Goal: Information Seeking & Learning: Learn about a topic

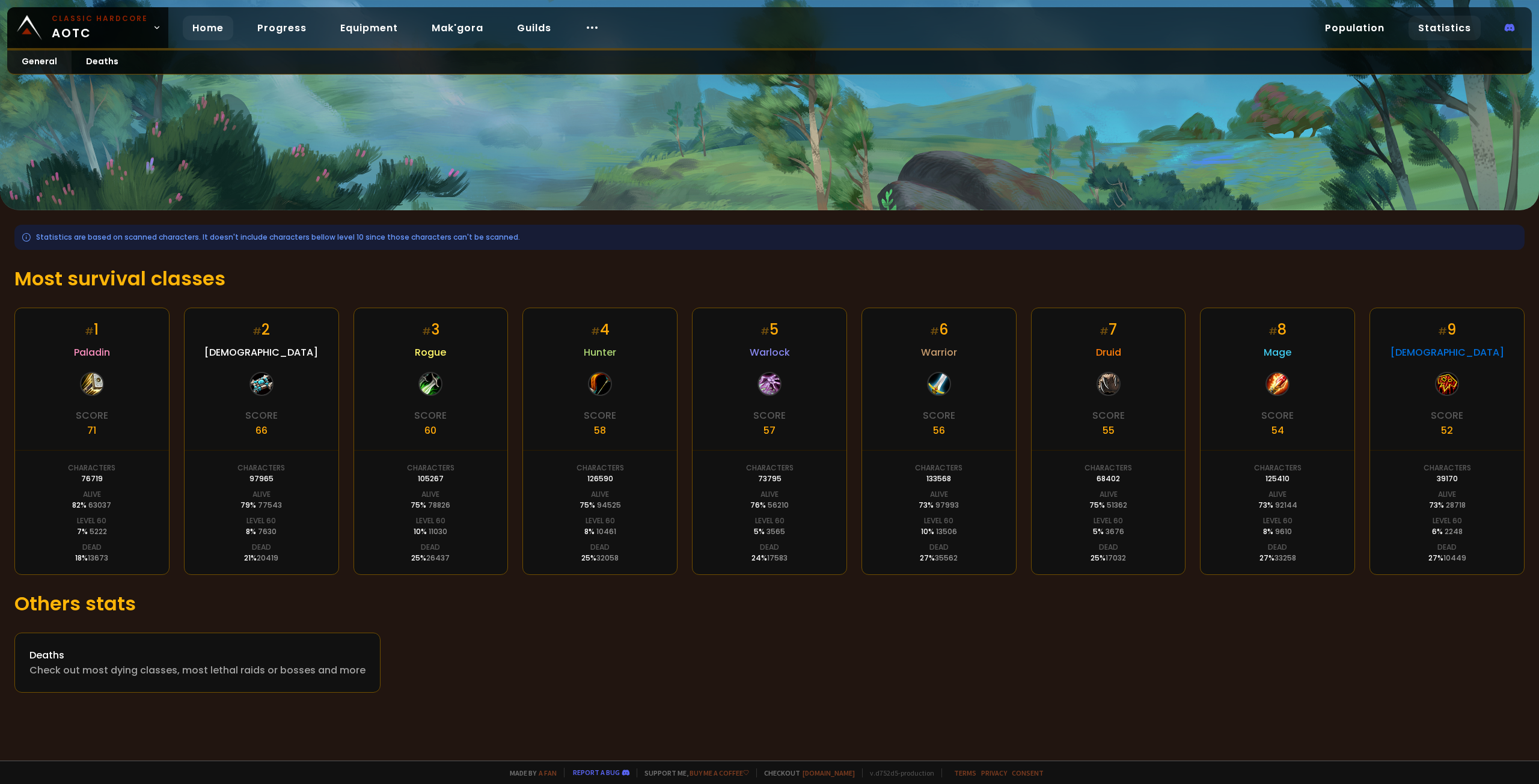
click at [219, 30] on link "Home" at bounding box center [208, 28] width 51 height 25
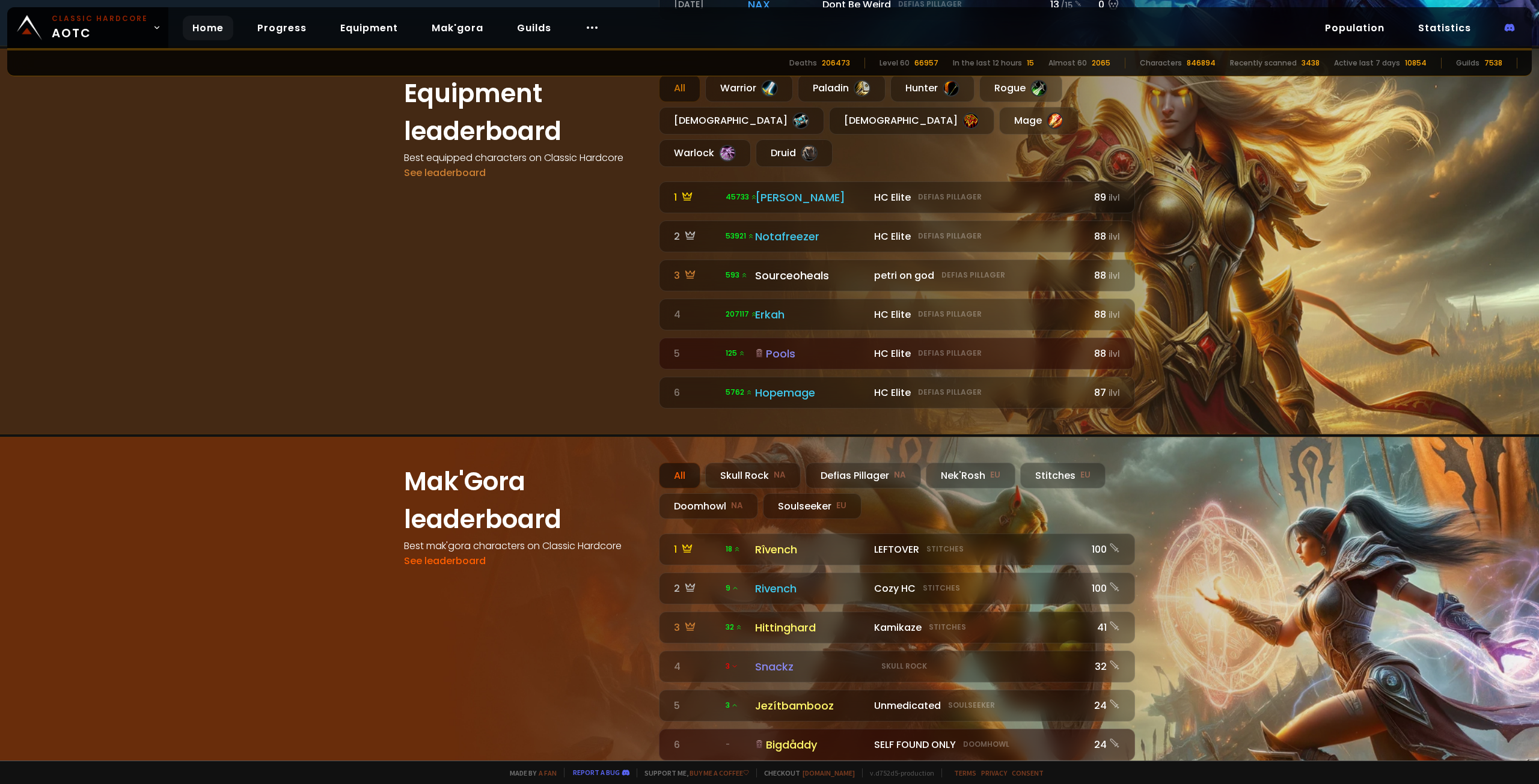
scroll to position [541, 0]
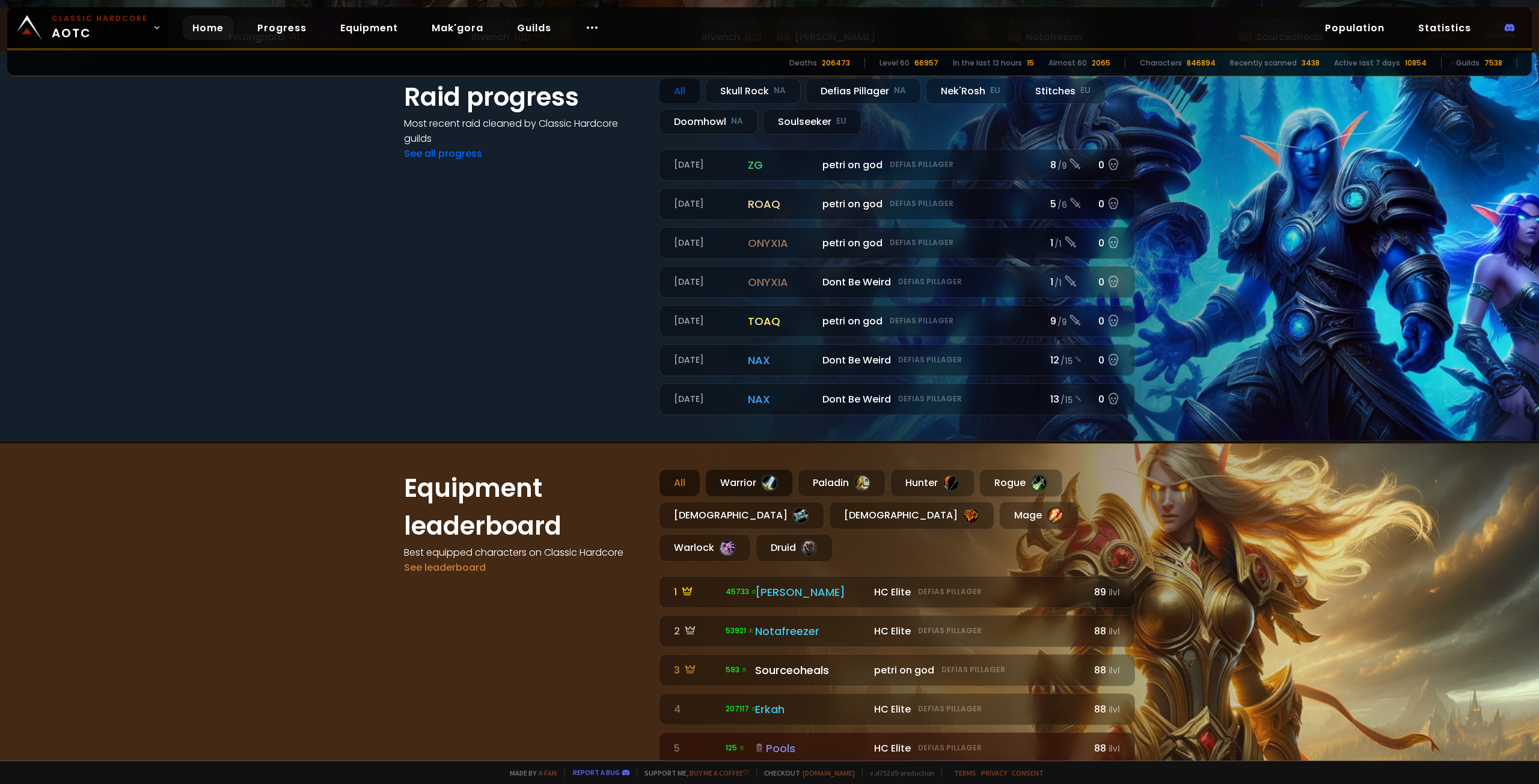
click at [732, 484] on div "Warrior" at bounding box center [749, 483] width 88 height 28
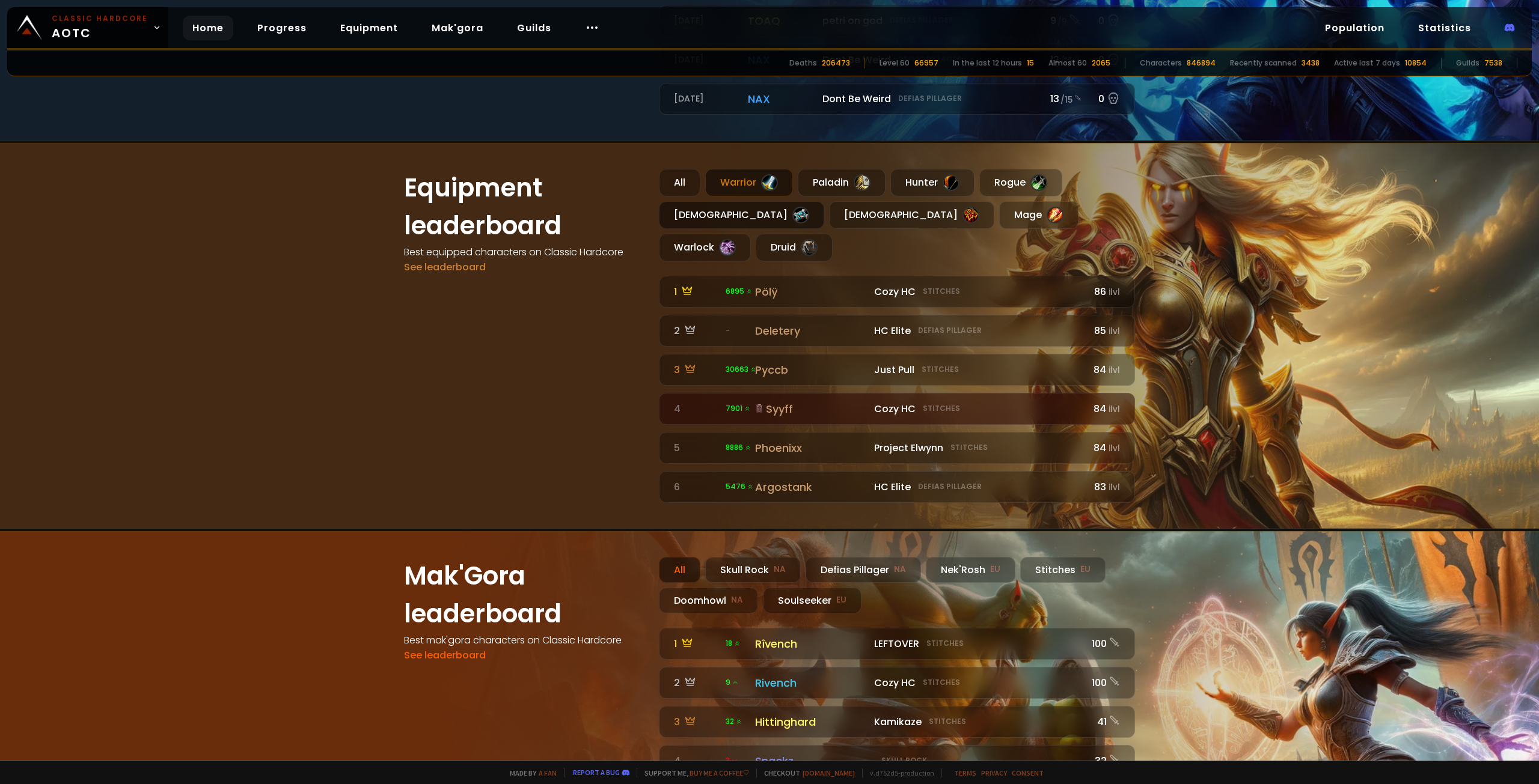
scroll to position [1262, 0]
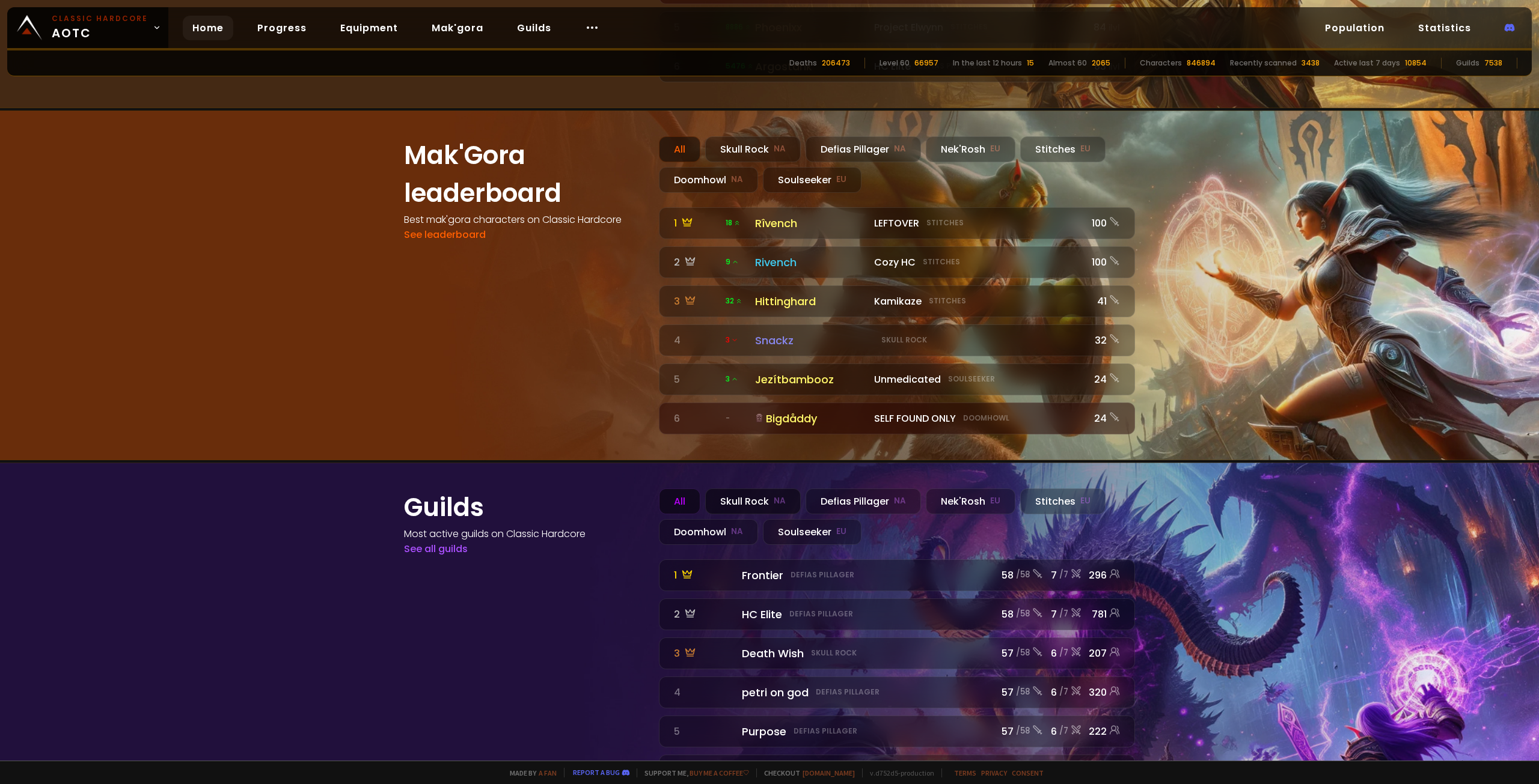
click at [774, 495] on small "NA" at bounding box center [780, 502] width 12 height 12
click at [668, 489] on div "All" at bounding box center [680, 502] width 42 height 26
click at [839, 489] on div "Defias Pillager NA" at bounding box center [863, 502] width 115 height 26
click at [950, 489] on div "Nek'Rosh EU" at bounding box center [970, 502] width 90 height 26
click at [1031, 489] on div "Stitches EU" at bounding box center [1063, 502] width 86 height 26
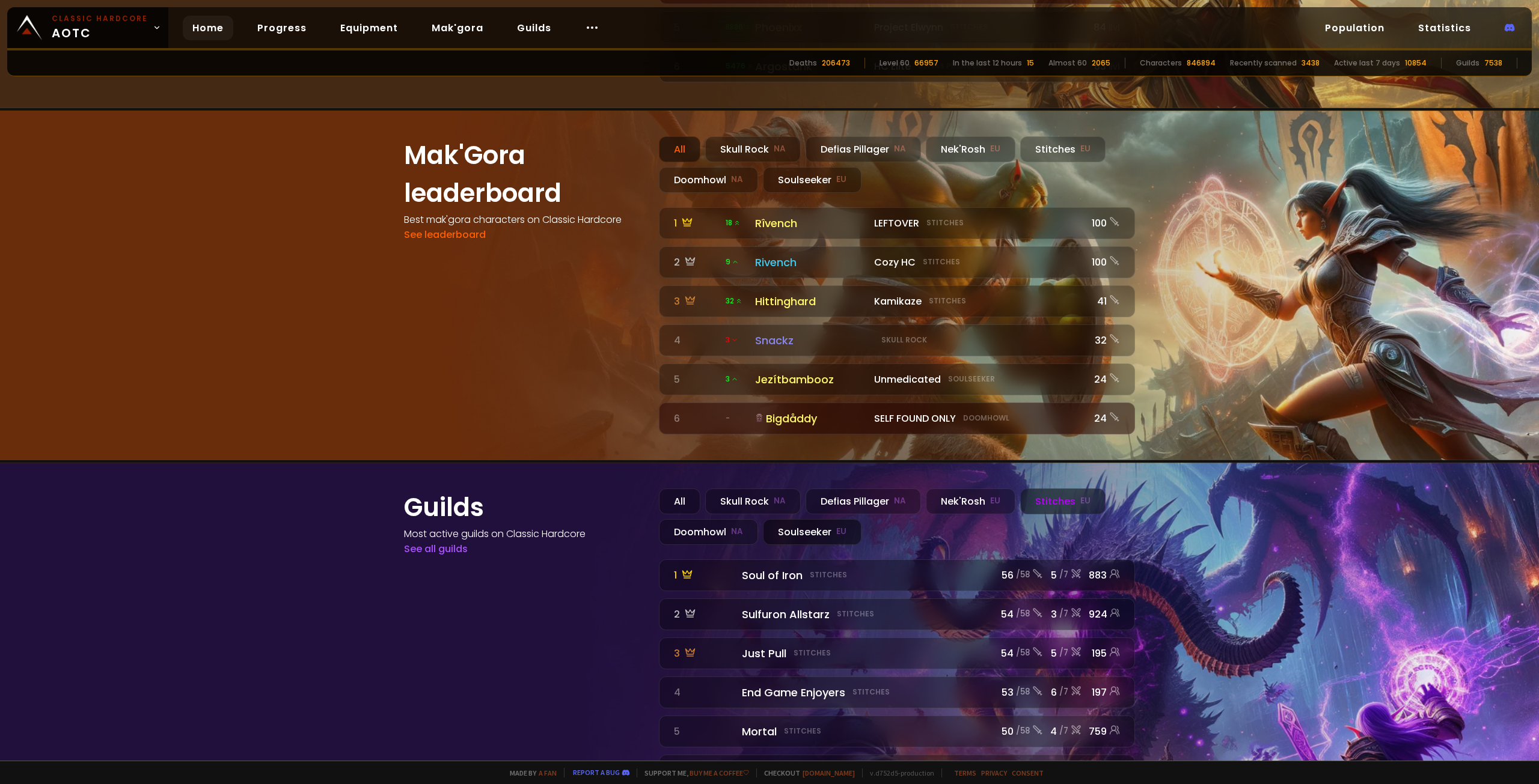
click at [799, 519] on div "Soulseeker EU" at bounding box center [812, 532] width 98 height 26
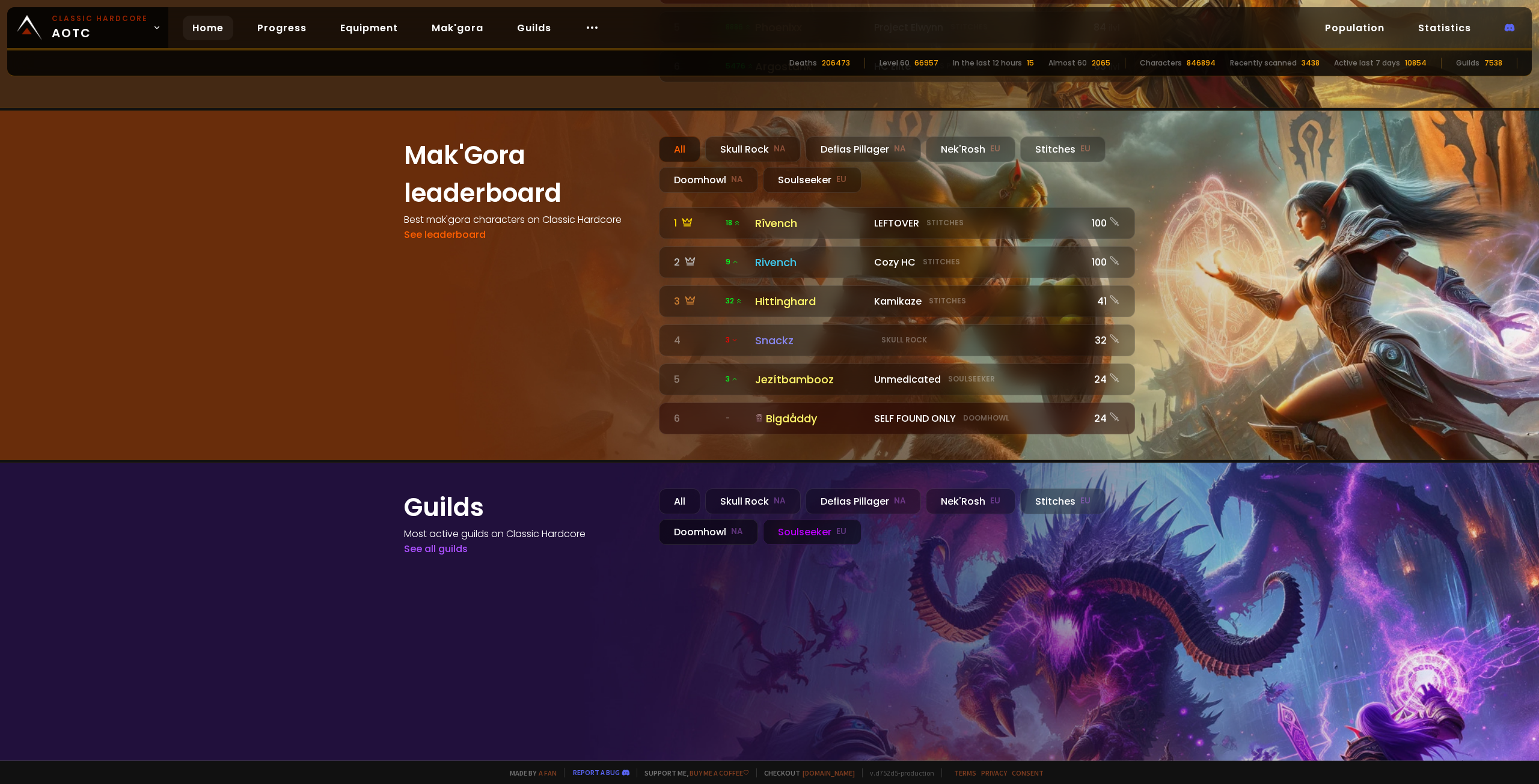
click at [700, 519] on div "Doomhowl NA" at bounding box center [708, 532] width 99 height 26
click at [798, 519] on div "Soulseeker EU" at bounding box center [812, 532] width 98 height 26
click at [1042, 489] on div "Stitches EU" at bounding box center [1063, 502] width 86 height 26
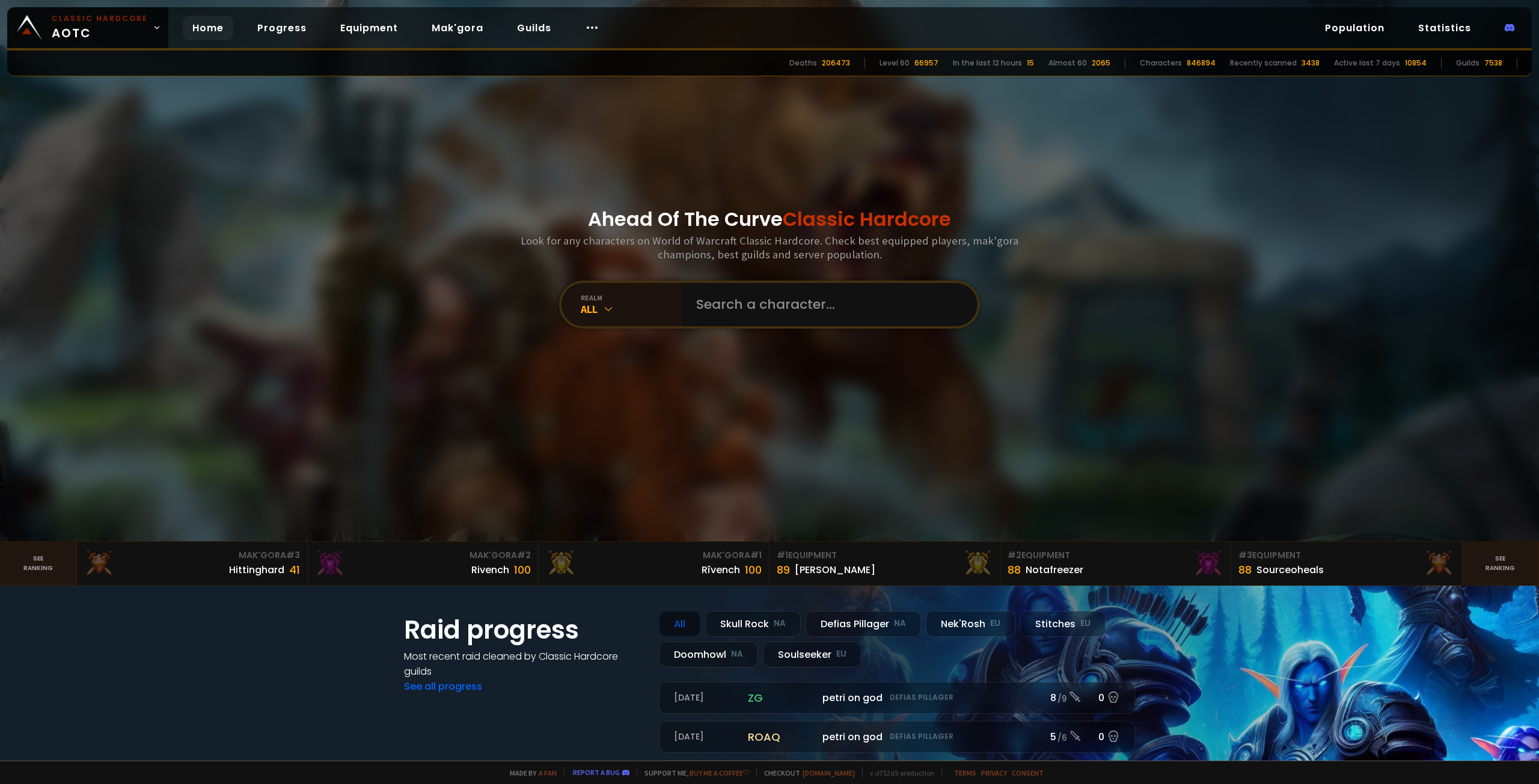
scroll to position [0, 0]
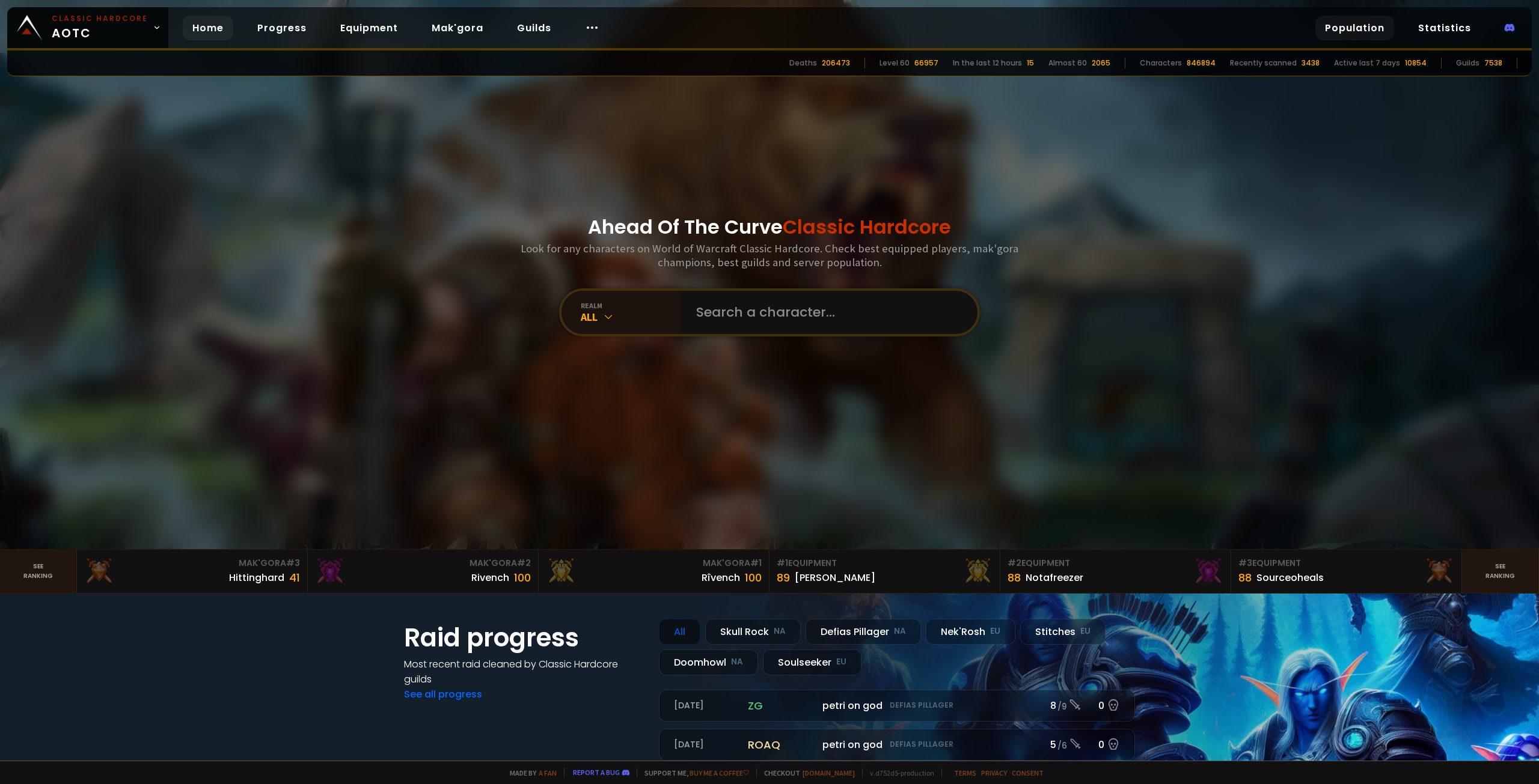
click at [1345, 26] on link "Population" at bounding box center [1355, 28] width 79 height 25
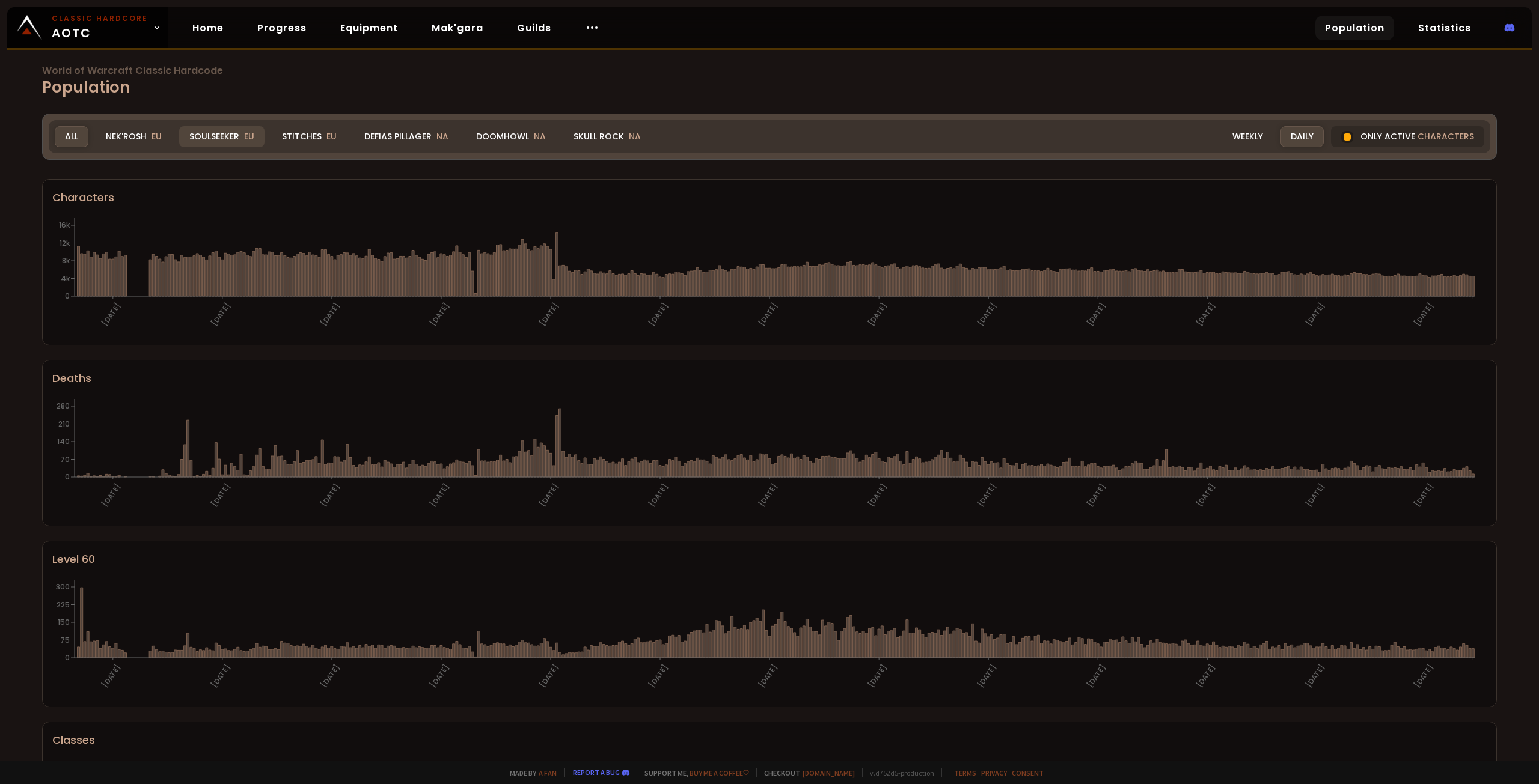
click at [246, 138] on span "EU" at bounding box center [249, 136] width 10 height 12
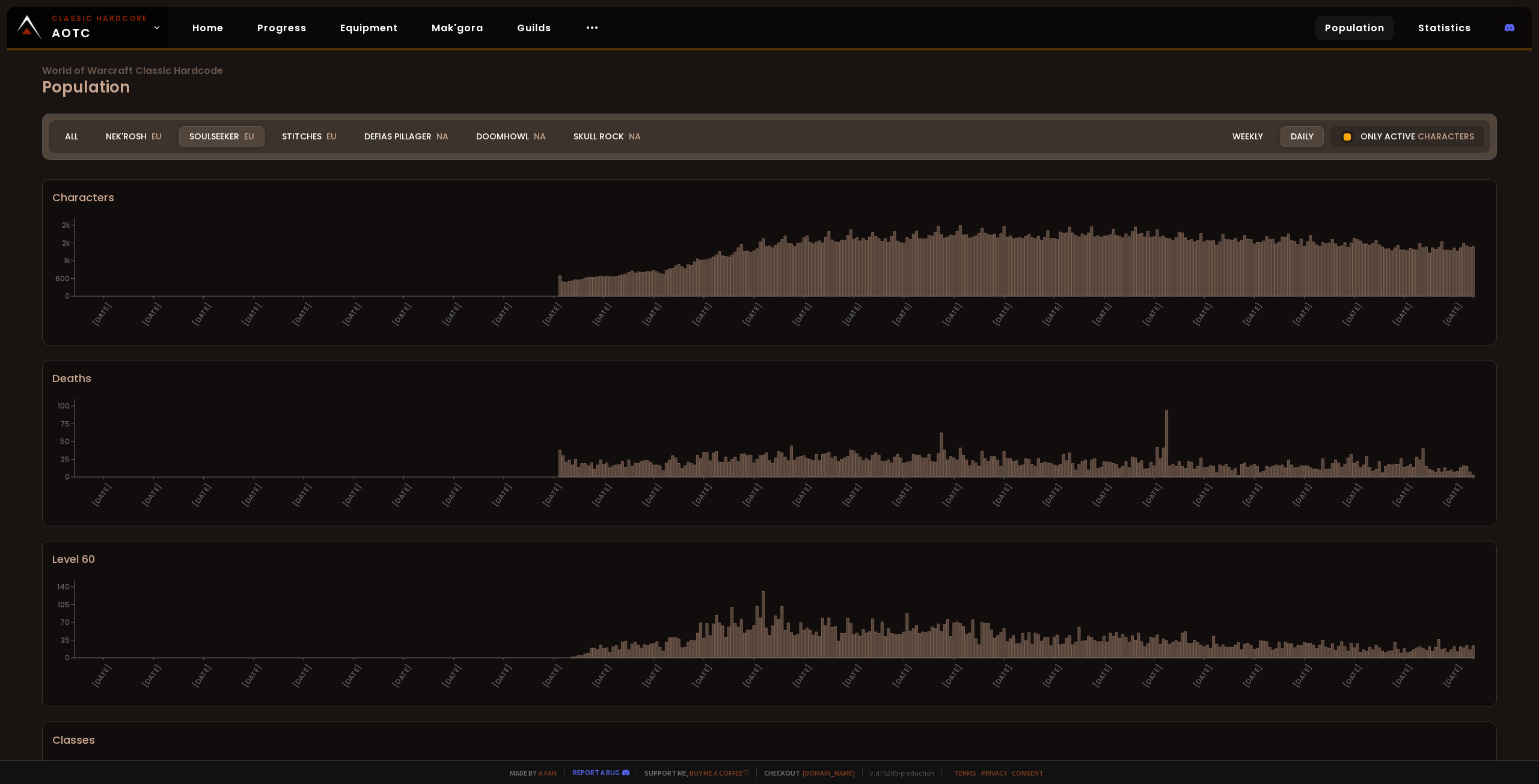
click at [1299, 135] on div "Daily" at bounding box center [1302, 136] width 43 height 21
click at [1248, 140] on div "Weekly" at bounding box center [1248, 136] width 51 height 21
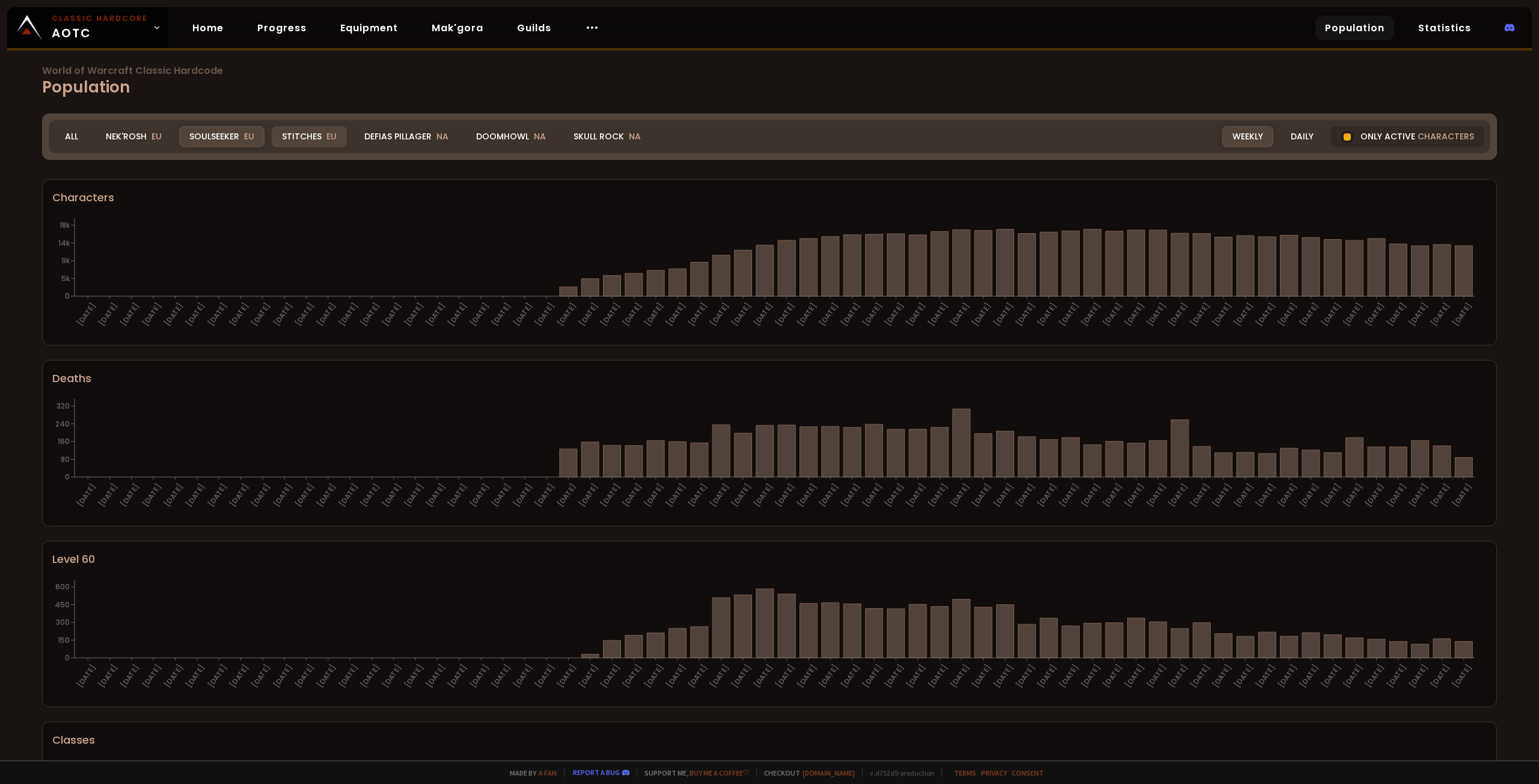
click at [297, 142] on div "Stitches EU" at bounding box center [309, 136] width 75 height 21
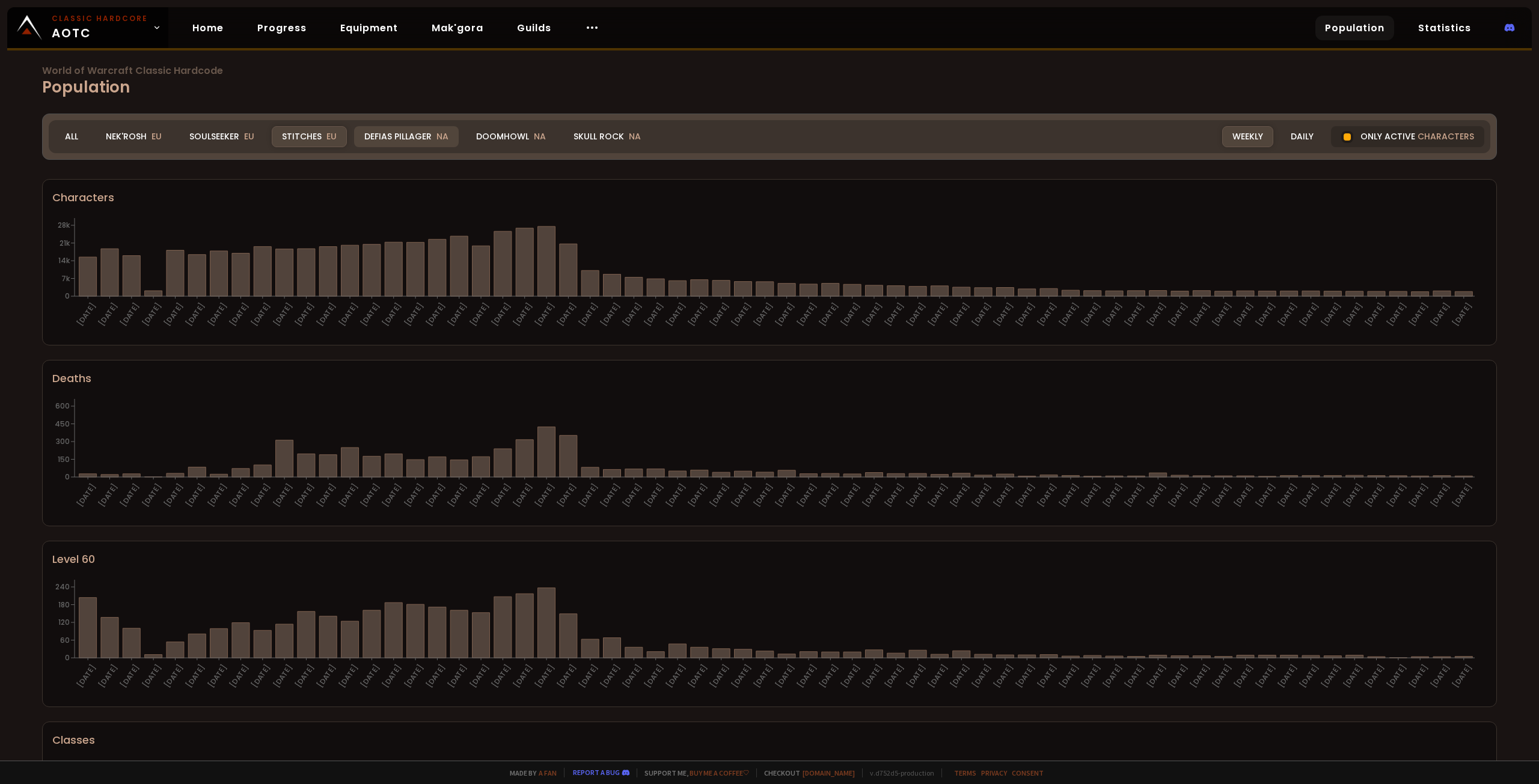
click at [393, 137] on div "Defias Pillager NA" at bounding box center [406, 136] width 105 height 21
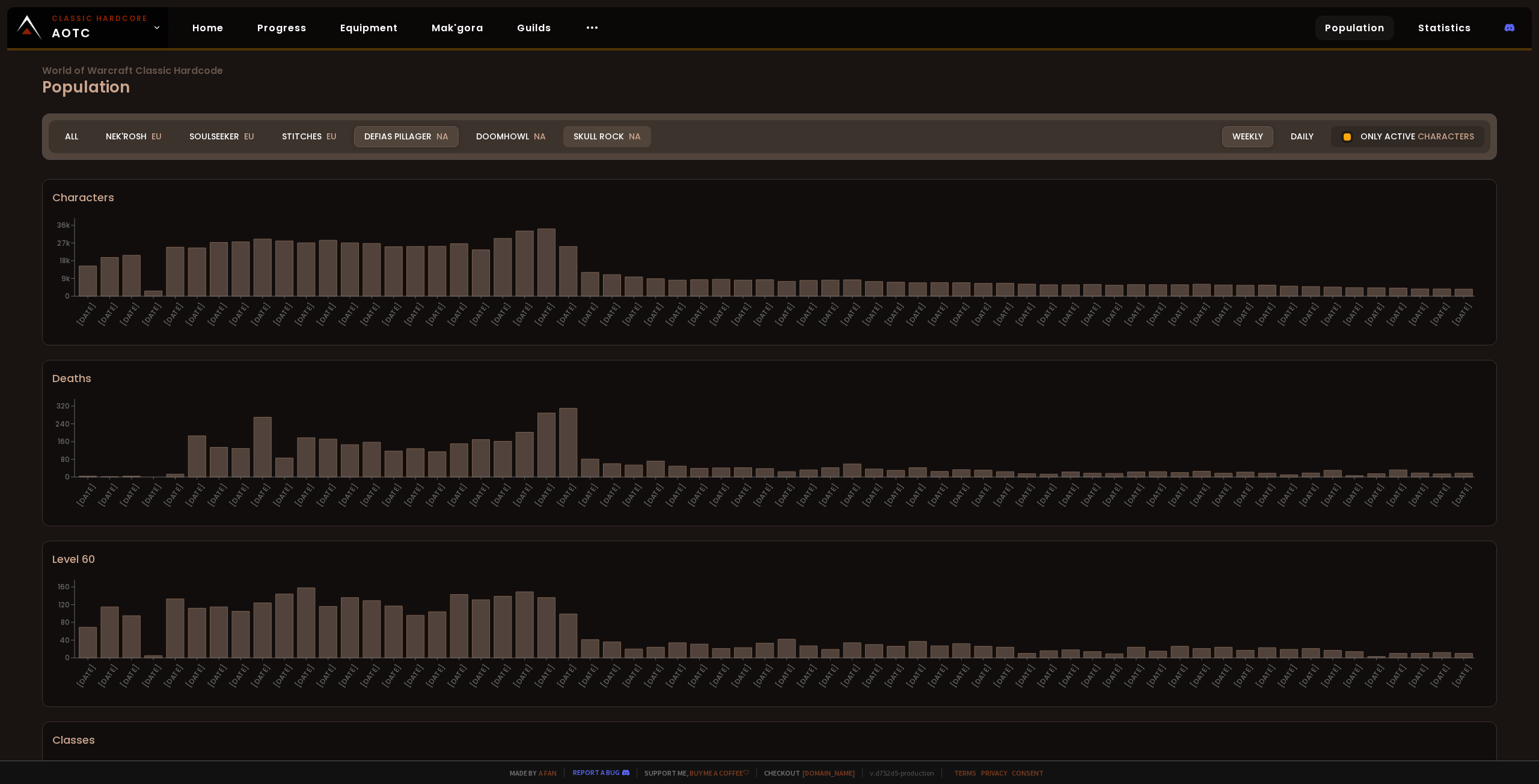
click at [604, 138] on div "Skull Rock NA" at bounding box center [607, 136] width 88 height 21
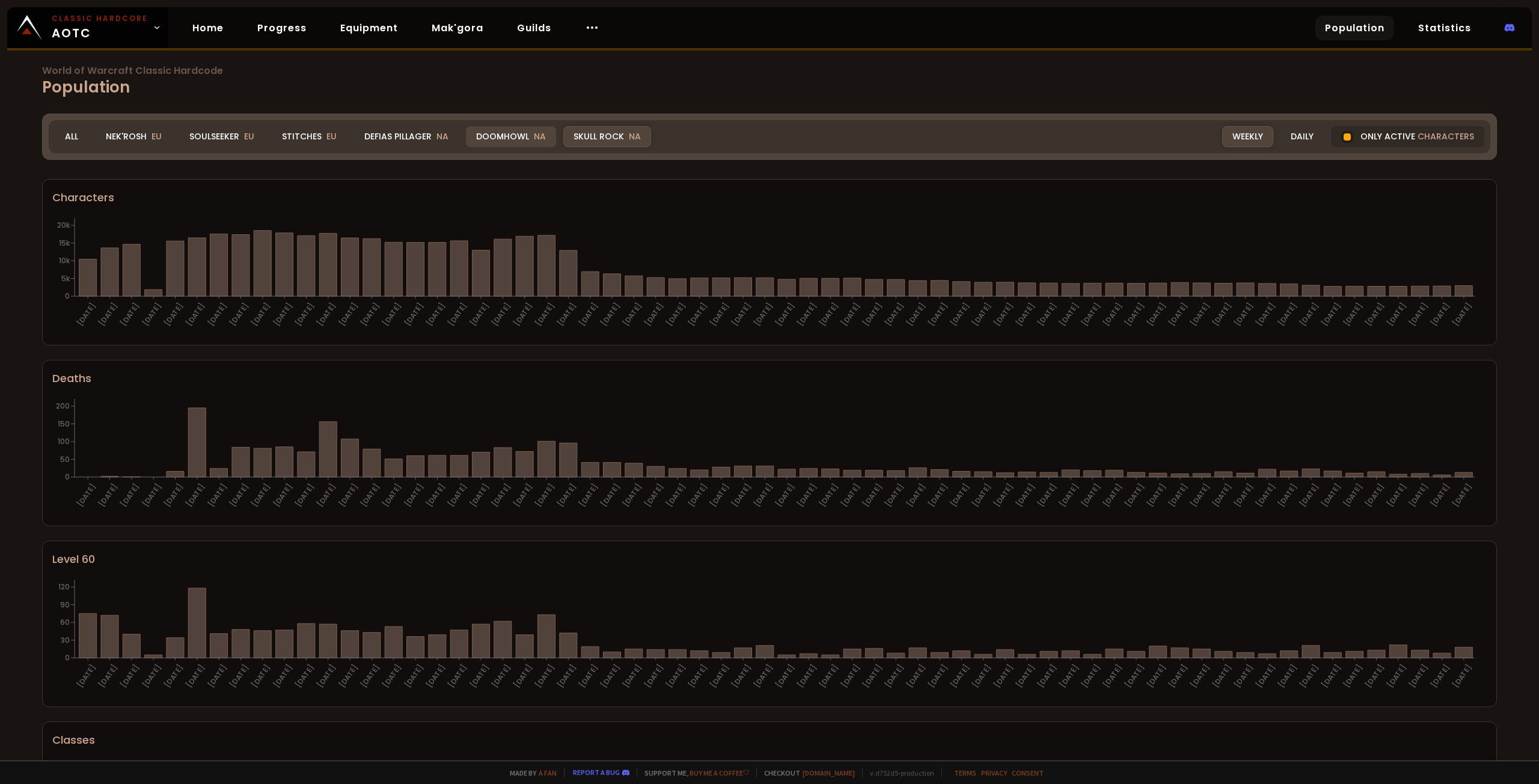
click at [520, 135] on div "Doomhowl NA" at bounding box center [511, 136] width 90 height 21
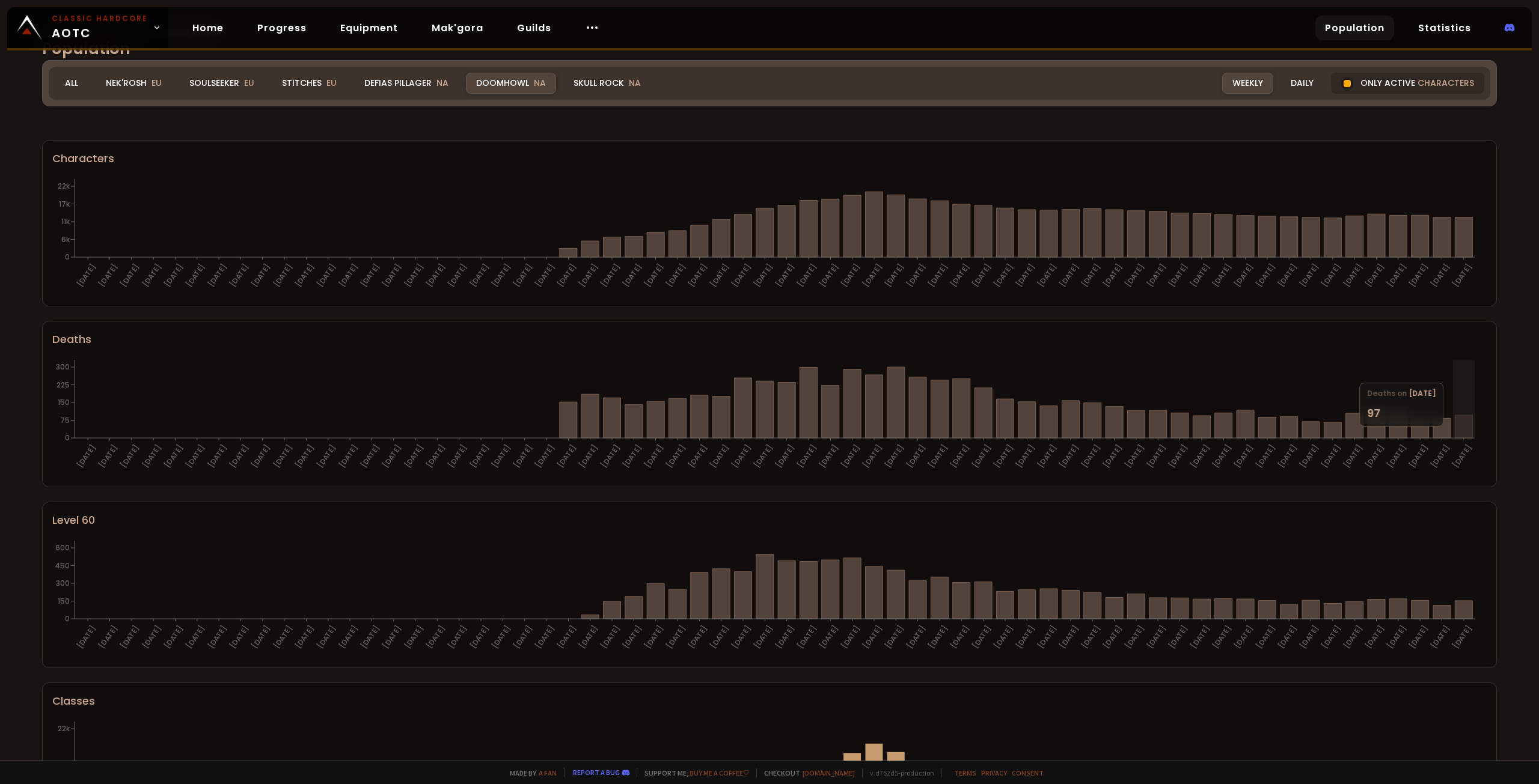
scroll to position [361, 0]
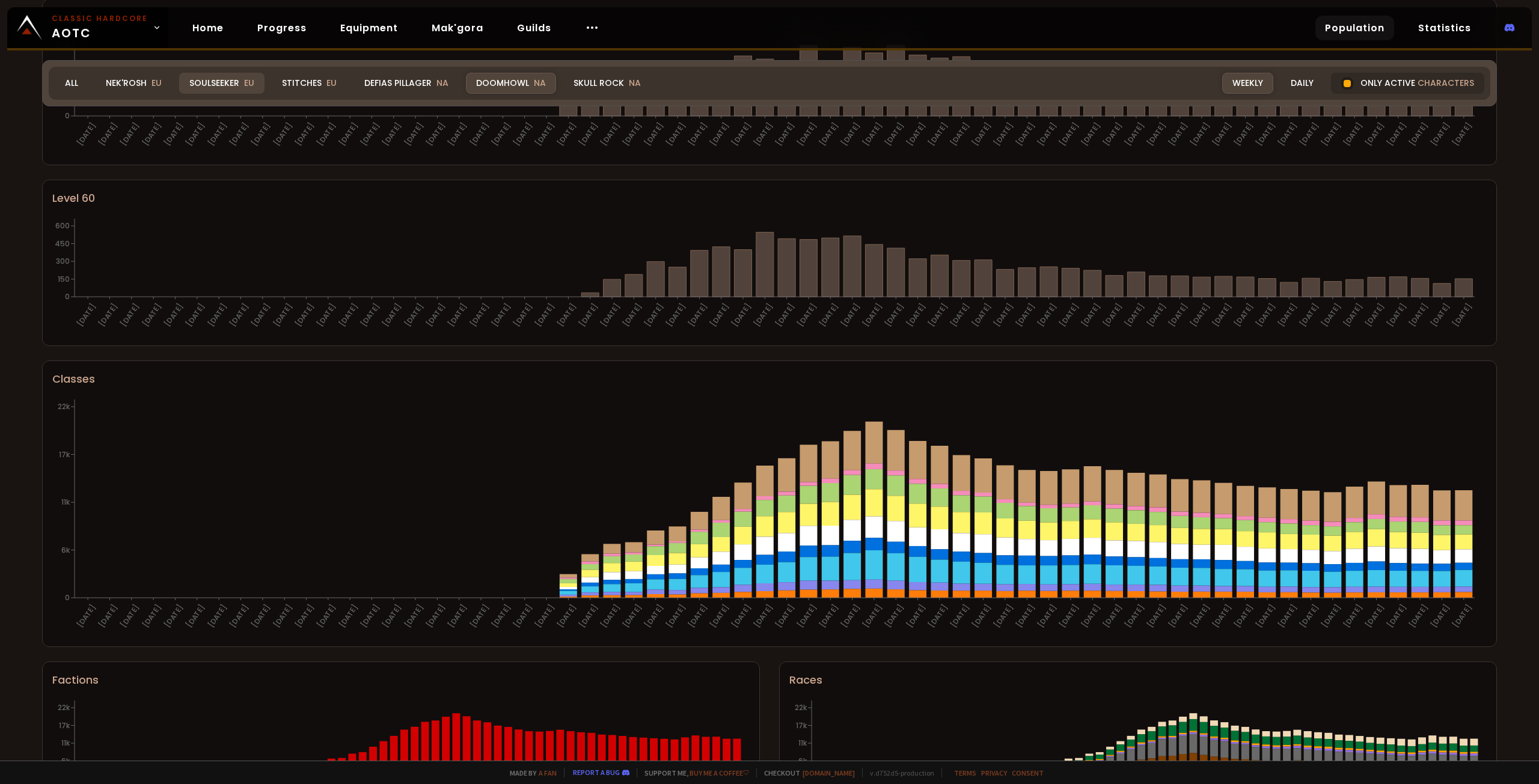
click at [224, 86] on div "Soulseeker EU" at bounding box center [222, 83] width 86 height 21
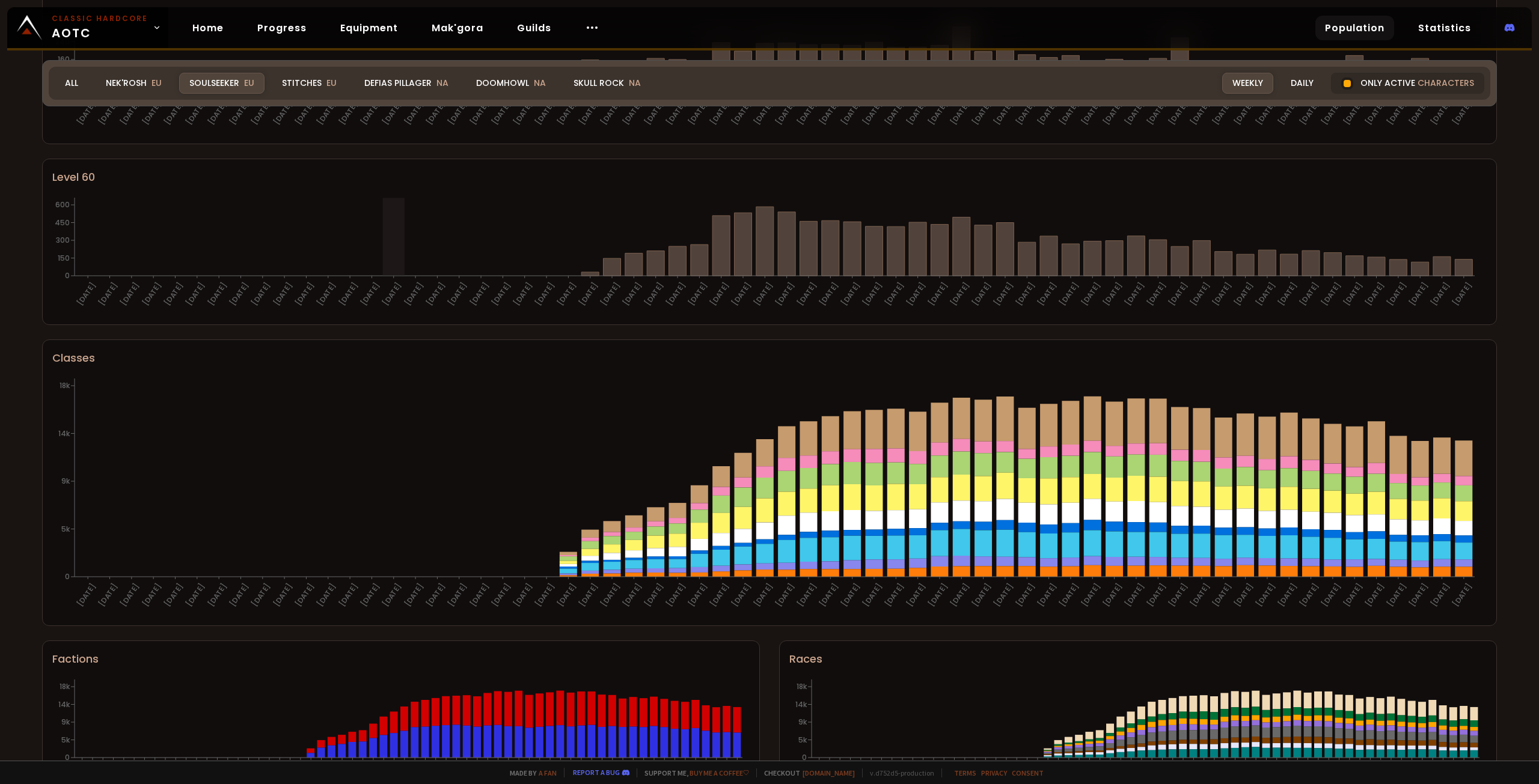
scroll to position [382, 0]
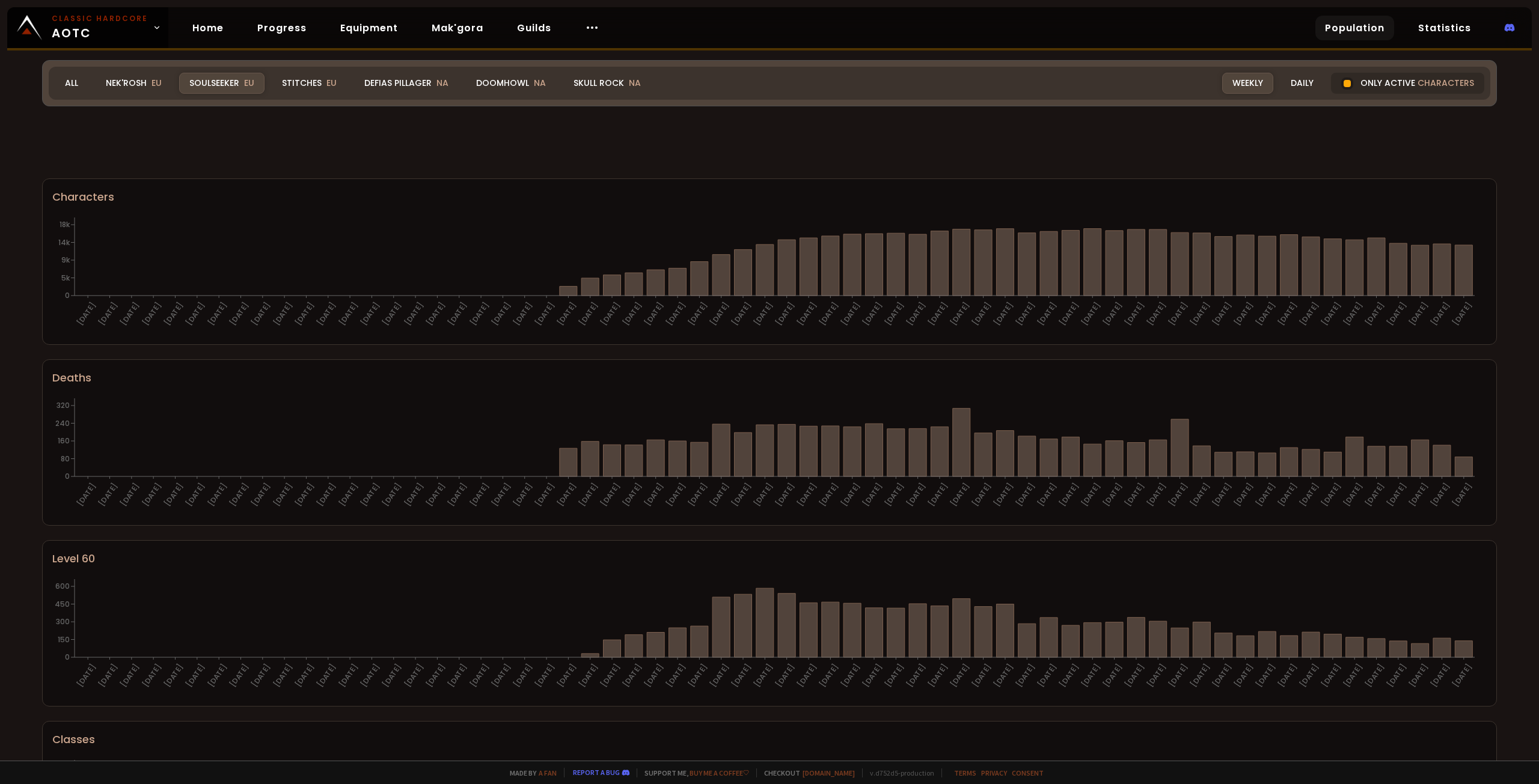
scroll to position [382, 0]
